Goal: Task Accomplishment & Management: Use online tool/utility

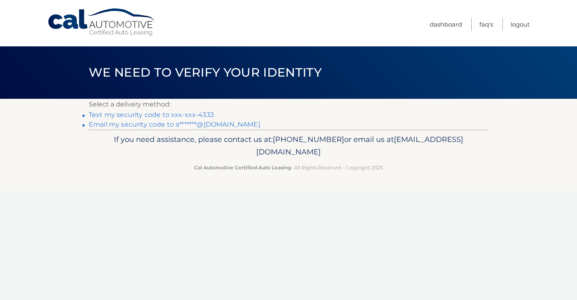
click at [155, 113] on link "Text my security code to xxx-xxx-4333" at bounding box center [151, 115] width 125 height 8
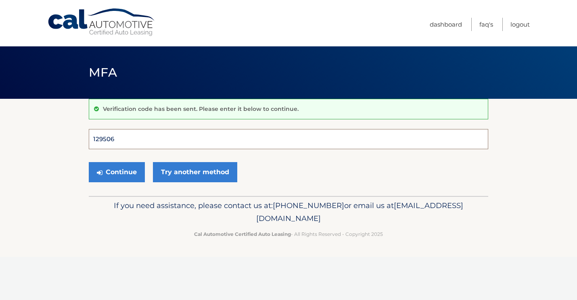
type input "129506"
click at [117, 172] on button "Continue" at bounding box center [117, 172] width 56 height 20
click at [124, 174] on button "Continue" at bounding box center [117, 172] width 56 height 20
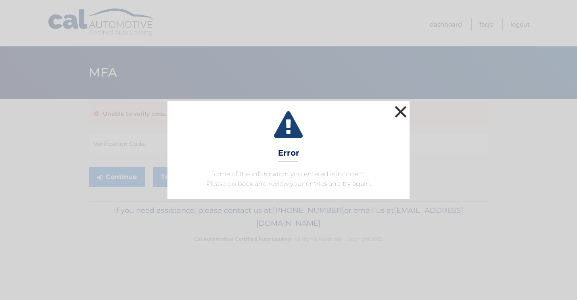
click at [401, 110] on button "×" at bounding box center [401, 112] width 16 height 16
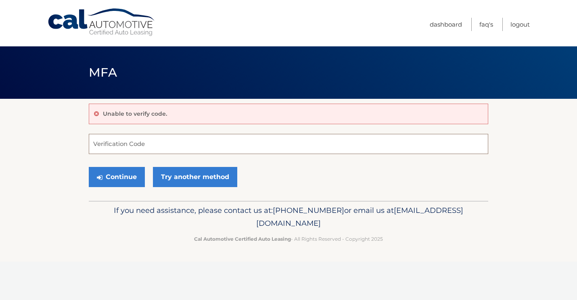
click at [126, 148] on input "Verification Code" at bounding box center [289, 144] width 400 height 20
type input "129506"
click at [112, 178] on button "Continue" at bounding box center [117, 177] width 56 height 20
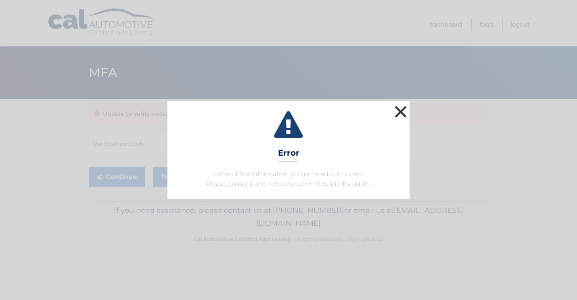
click at [400, 109] on button "×" at bounding box center [401, 112] width 16 height 16
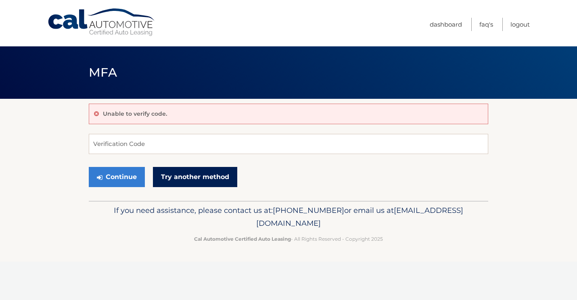
click at [201, 178] on link "Try another method" at bounding box center [195, 177] width 84 height 20
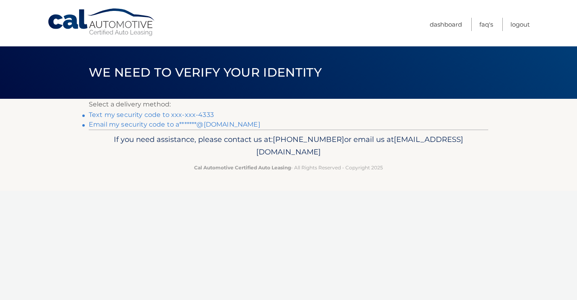
click at [140, 124] on link "Email my security code to a*******@icloud.com" at bounding box center [175, 125] width 172 height 8
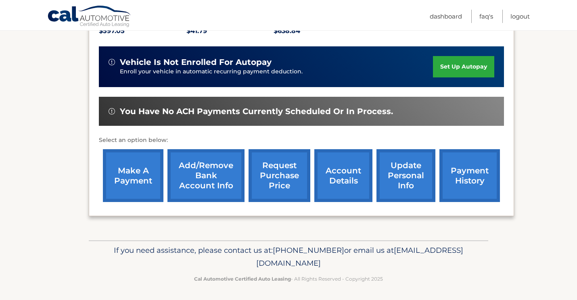
scroll to position [198, 0]
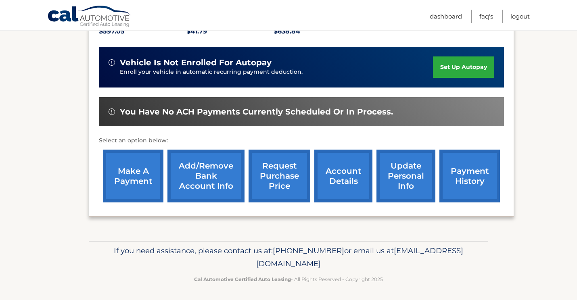
click at [132, 175] on link "make a payment" at bounding box center [133, 176] width 61 height 53
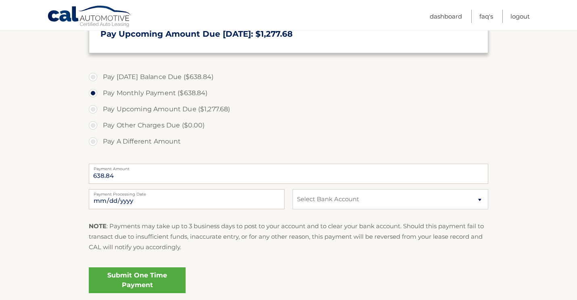
scroll to position [269, 0]
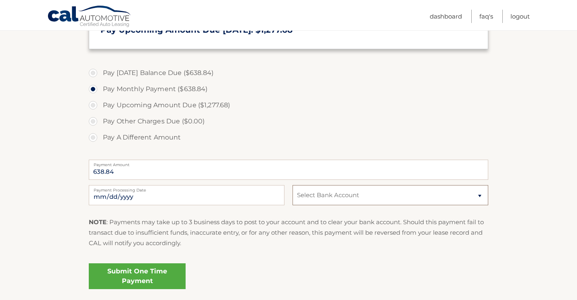
select select "ODJhZmQ3ZTktZmMwYy00ZDNlLWEyOWYtYTNmZjk5YzE4YzA0"
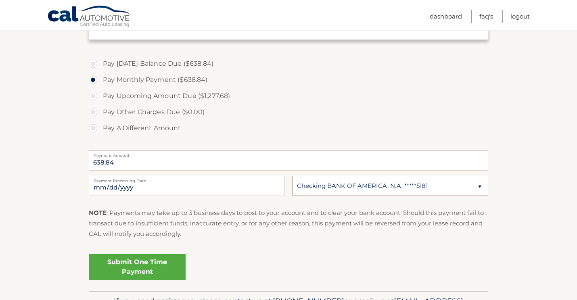
scroll to position [279, 0]
click at [149, 265] on link "Submit One Time Payment" at bounding box center [137, 267] width 97 height 26
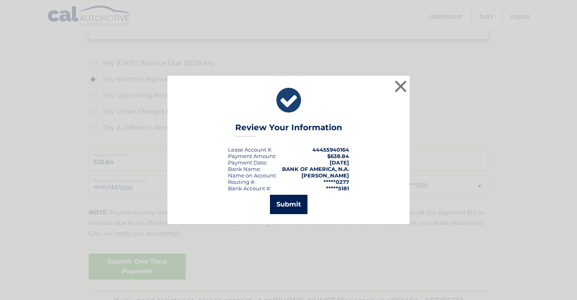
click at [288, 207] on button "Submit" at bounding box center [289, 204] width 38 height 19
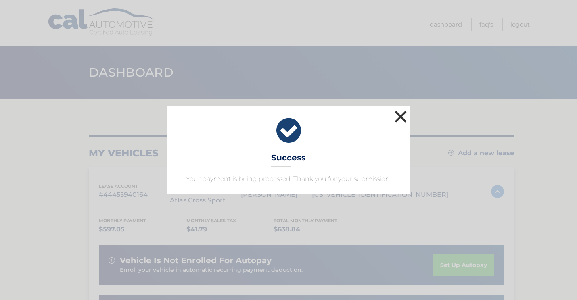
click at [403, 116] on button "×" at bounding box center [401, 117] width 16 height 16
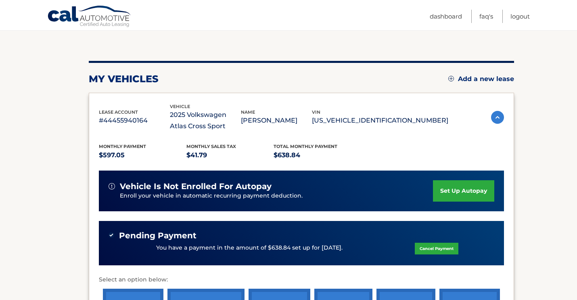
scroll to position [73, 0]
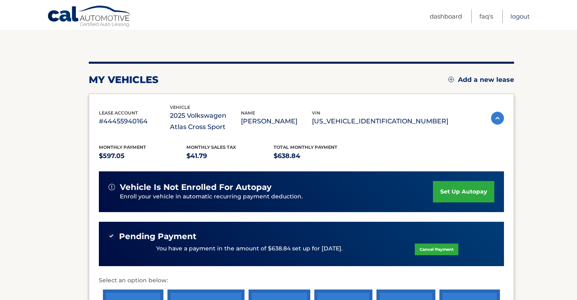
click at [519, 17] on link "Logout" at bounding box center [520, 16] width 19 height 13
